Goal: Transaction & Acquisition: Obtain resource

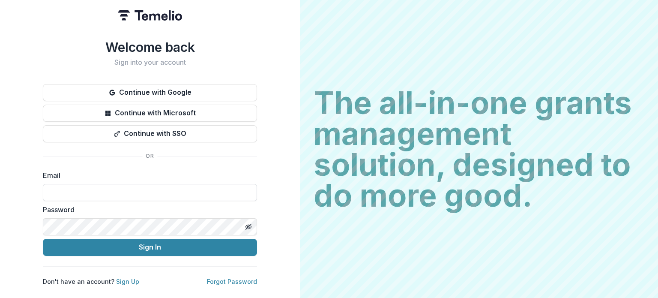
click at [107, 185] on input at bounding box center [150, 192] width 214 height 17
type input "**********"
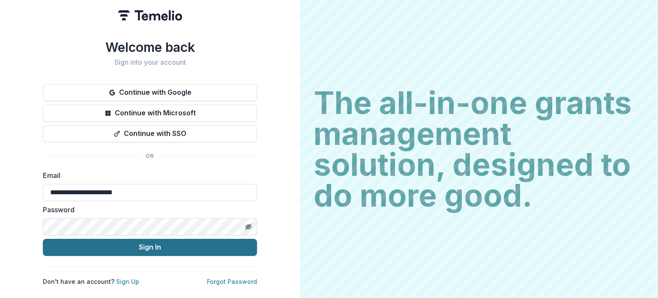
click at [93, 247] on button "Sign In" at bounding box center [150, 247] width 214 height 17
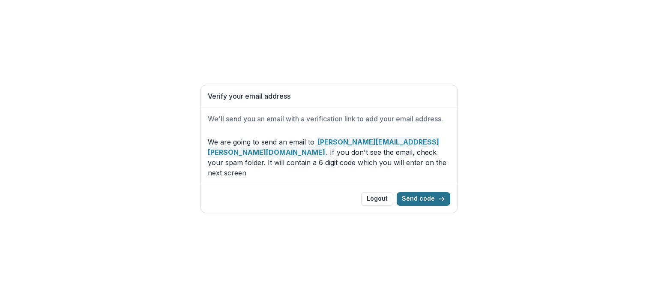
click at [430, 192] on button "Send code" at bounding box center [424, 199] width 54 height 14
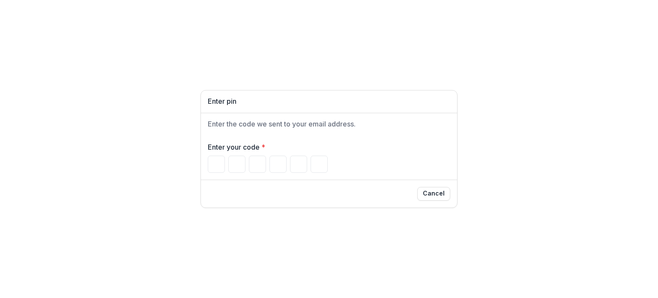
paste input "Please enter your pin code"
type input "*"
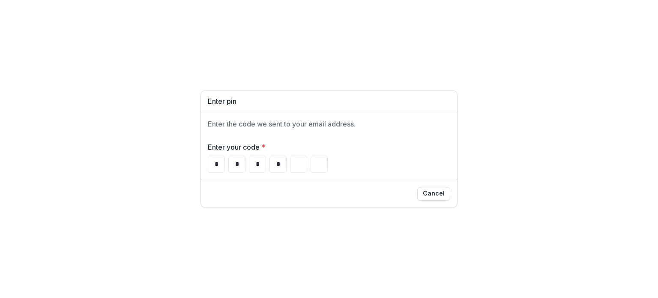
type input "*"
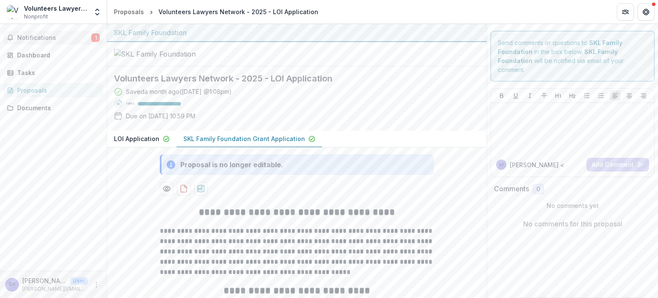
click at [46, 39] on span "Notifications" at bounding box center [54, 37] width 74 height 7
click at [31, 178] on div "Notifications 1 Unread 1 Archived S< Sara <sara.mcclendon@vlnmn.org> changed Vo…" at bounding box center [53, 147] width 107 height 246
click at [184, 193] on icon "download-proposal" at bounding box center [183, 188] width 9 height 9
